Goal: Information Seeking & Learning: Compare options

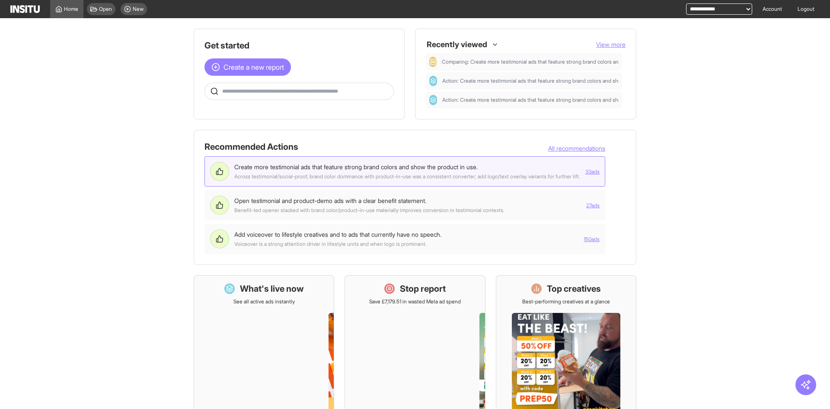
click at [465, 175] on div "Across testimonial/social-proof, brand color dominance with product-in-use was …" at bounding box center [407, 176] width 346 height 7
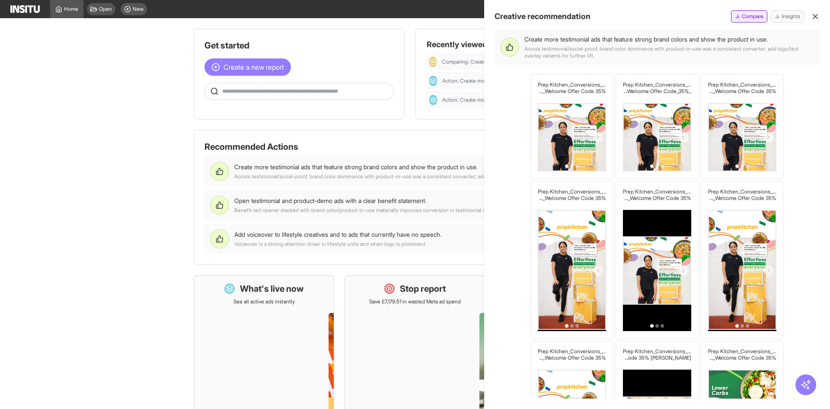
click at [762, 17] on span "Compare" at bounding box center [753, 16] width 22 height 7
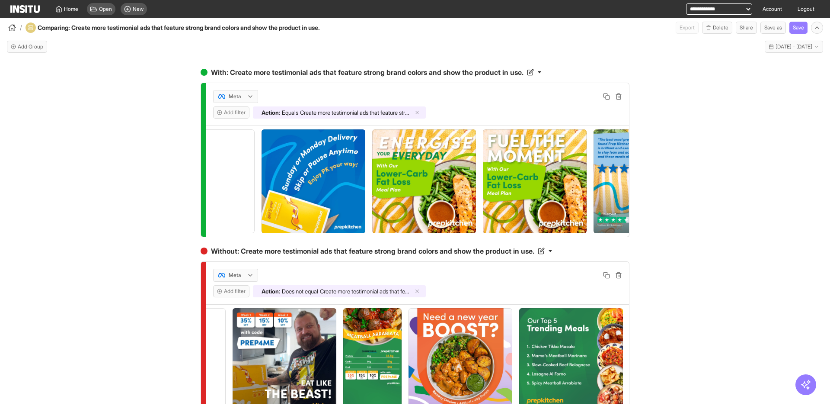
scroll to position [0, 4602]
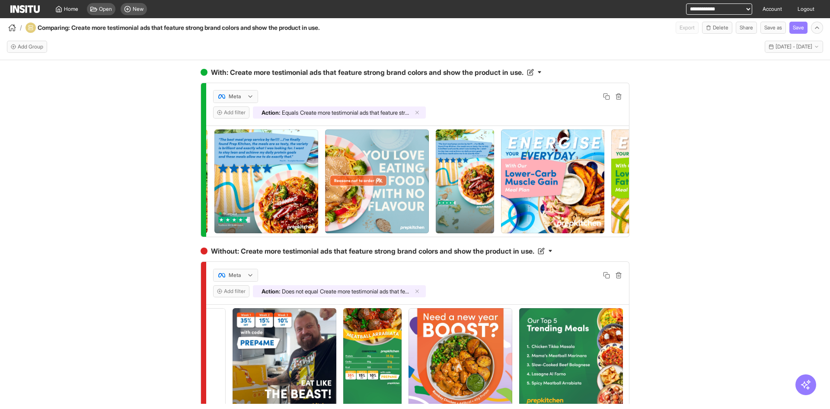
click at [8, 26] on div "button" at bounding box center [12, 27] width 10 height 10
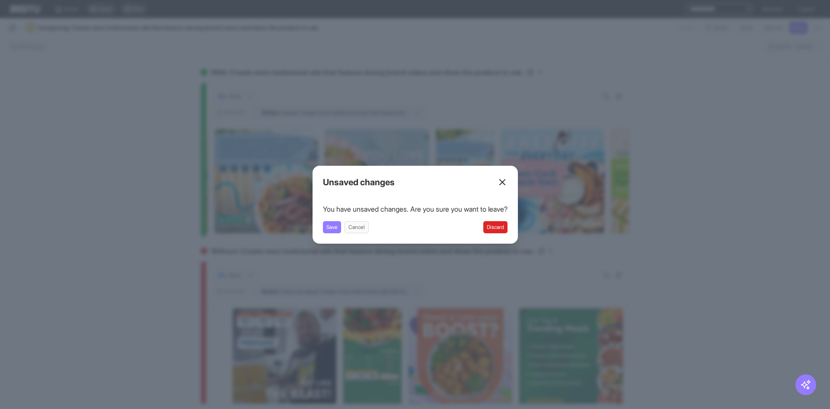
click at [504, 226] on button "Discard" at bounding box center [496, 227] width 24 height 12
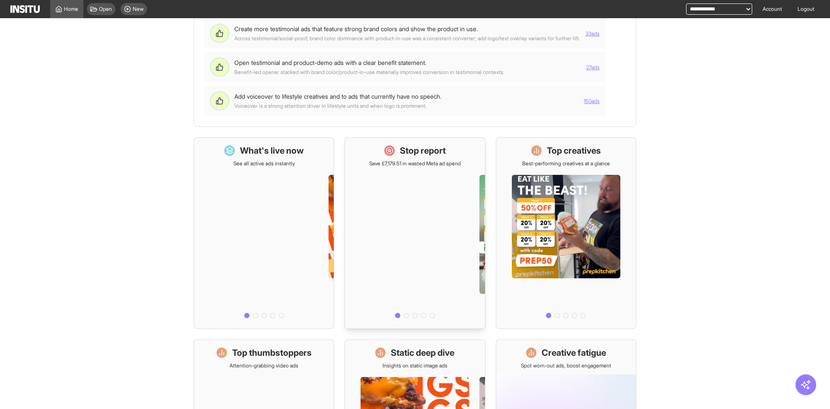
scroll to position [123, 0]
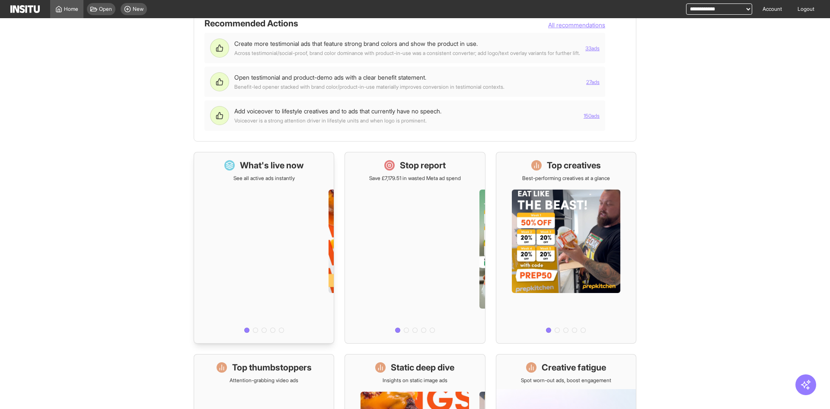
click at [326, 240] on div at bounding box center [264, 259] width 140 height 154
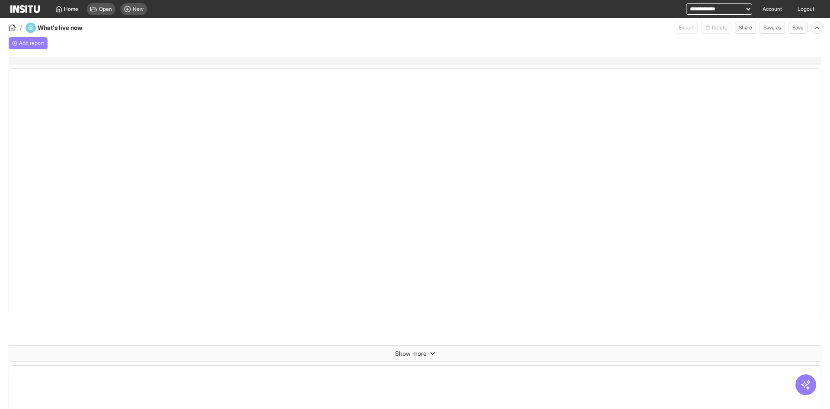
select select "**"
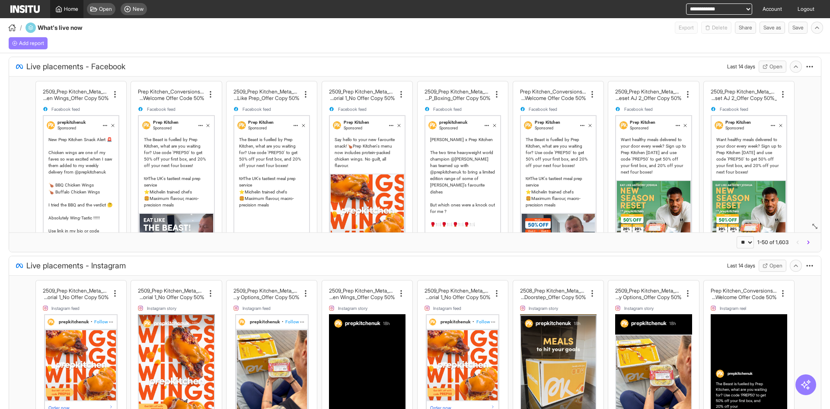
click at [77, 13] on link "Home" at bounding box center [66, 9] width 33 height 18
